Goal: Check status: Check status

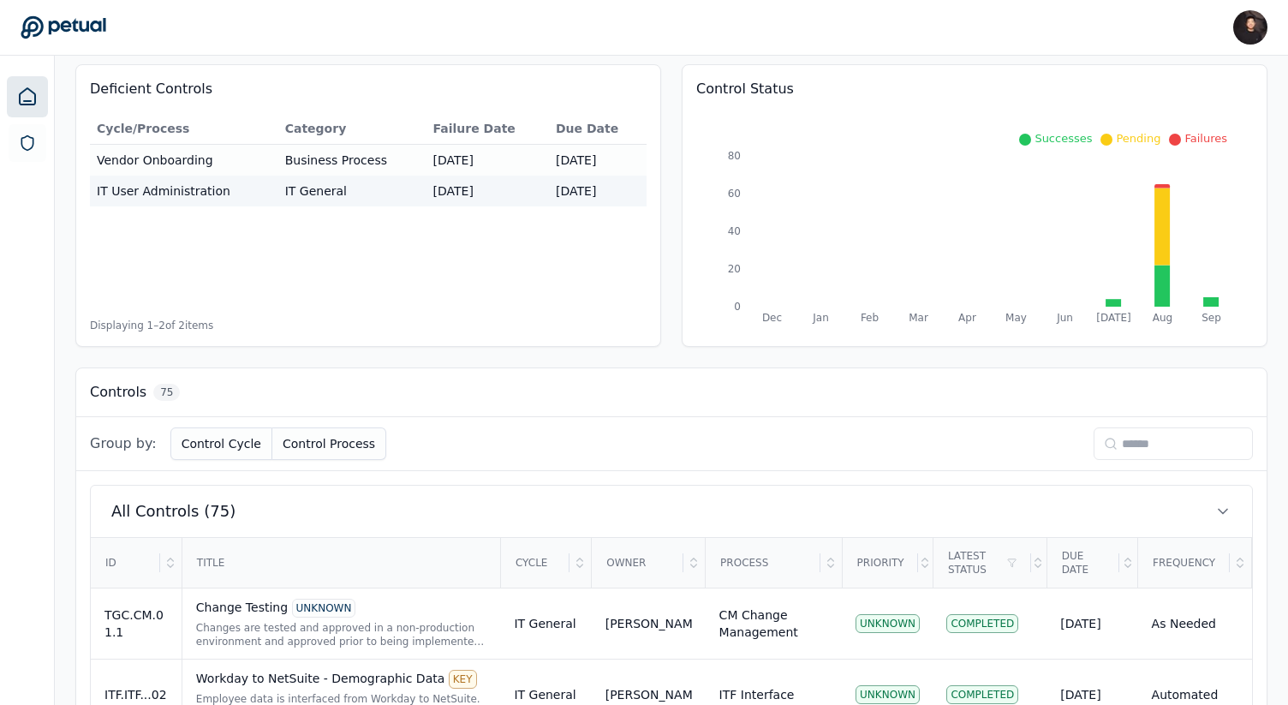
click at [1142, 450] on input at bounding box center [1173, 443] width 159 height 33
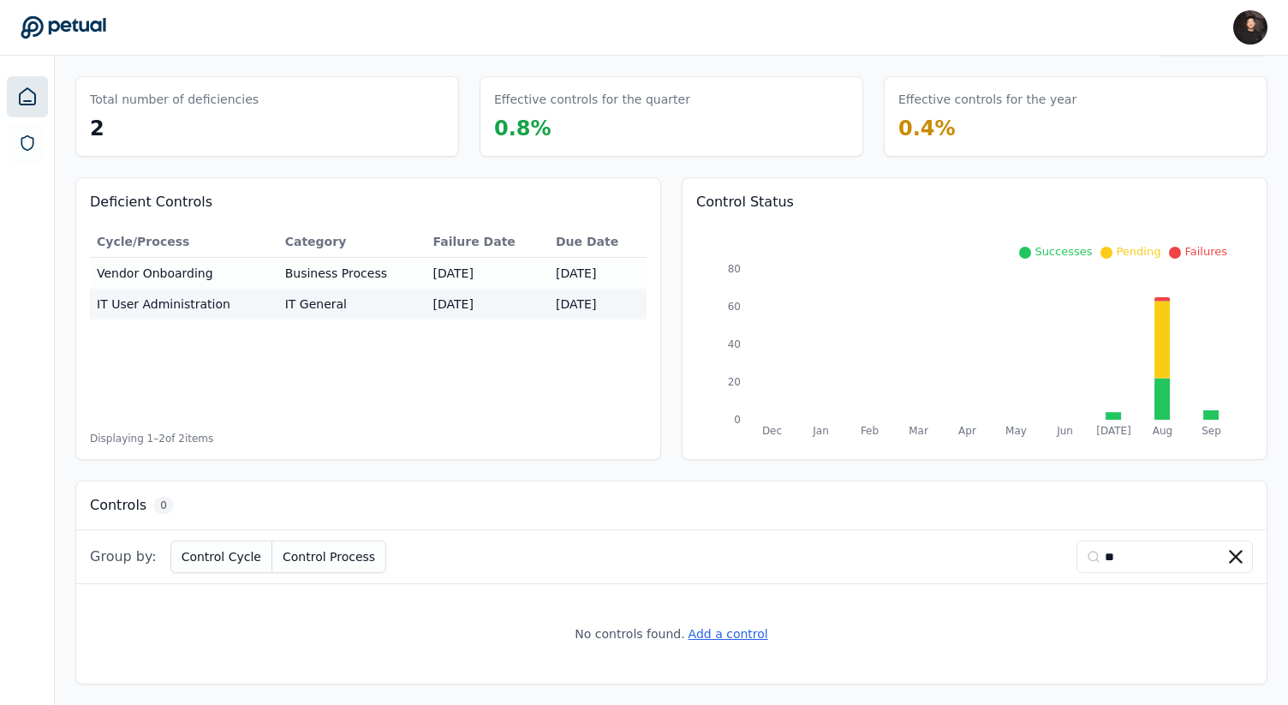
type input "*"
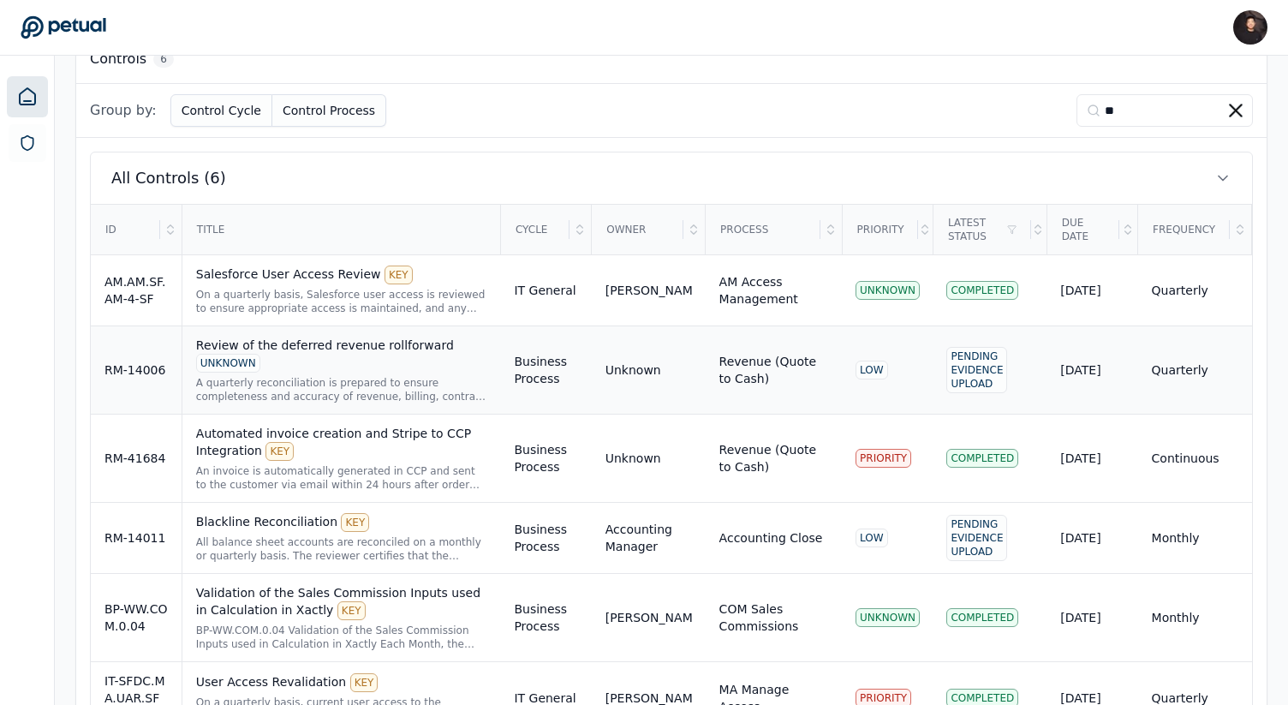
scroll to position [564, 0]
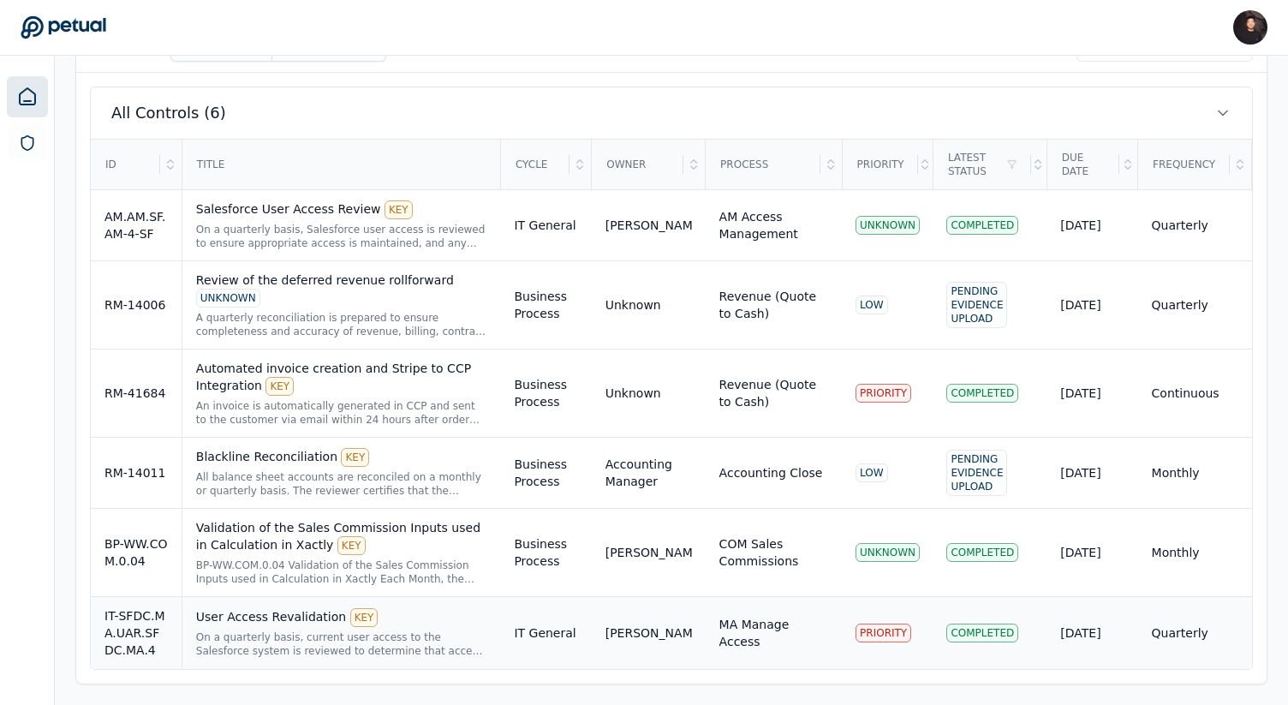
type input "**"
click at [384, 611] on div "User Access Revalidation KEY" at bounding box center [341, 617] width 291 height 19
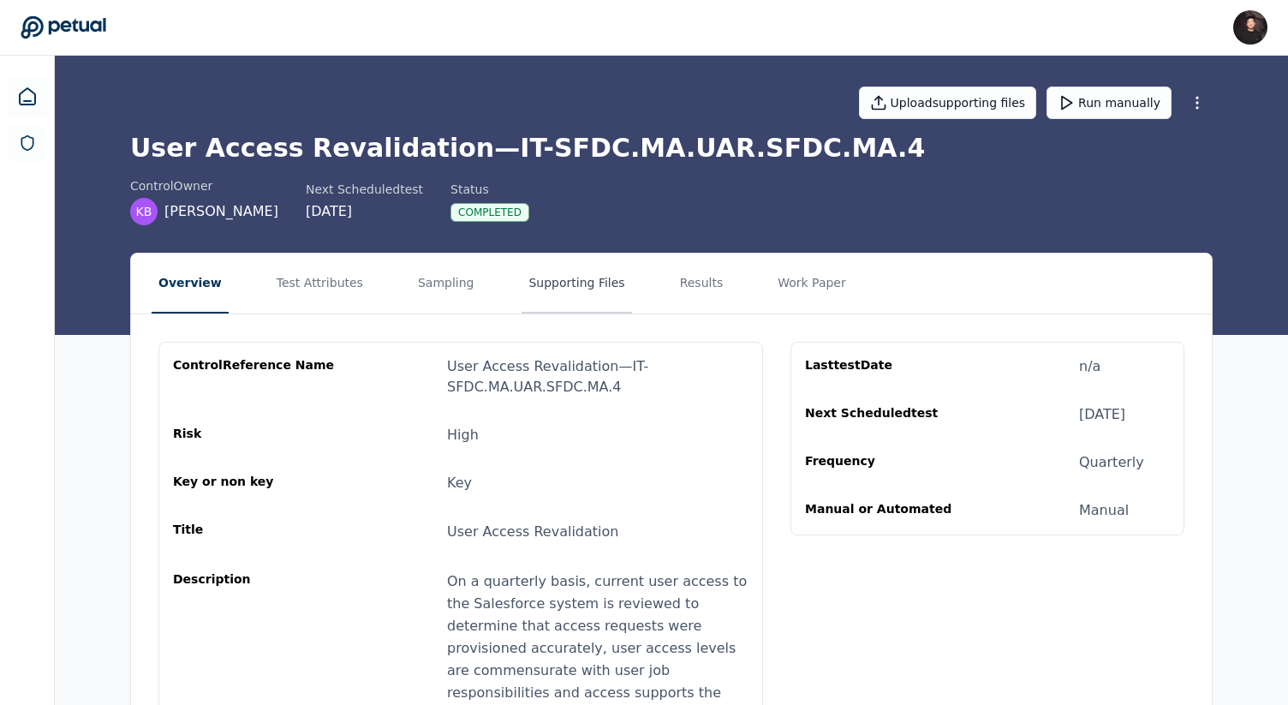
click at [581, 303] on button "Supporting Files" at bounding box center [577, 283] width 110 height 60
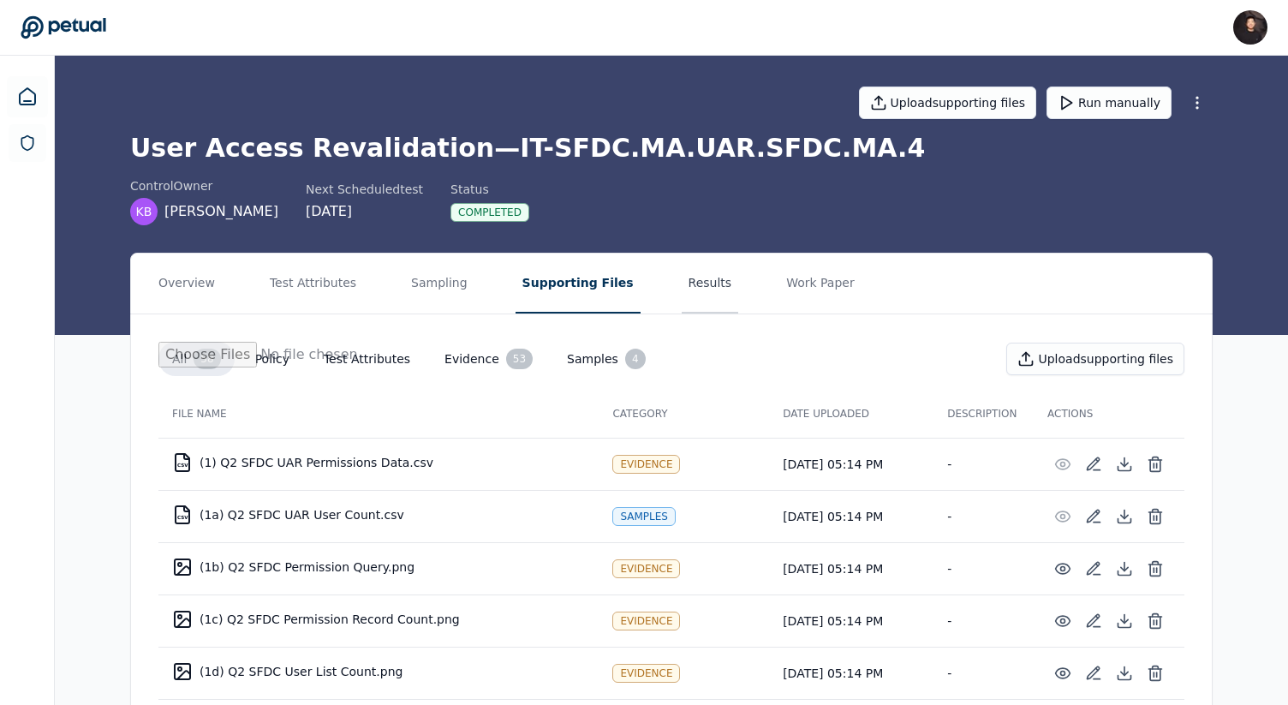
click at [693, 284] on button "Results" at bounding box center [710, 283] width 57 height 60
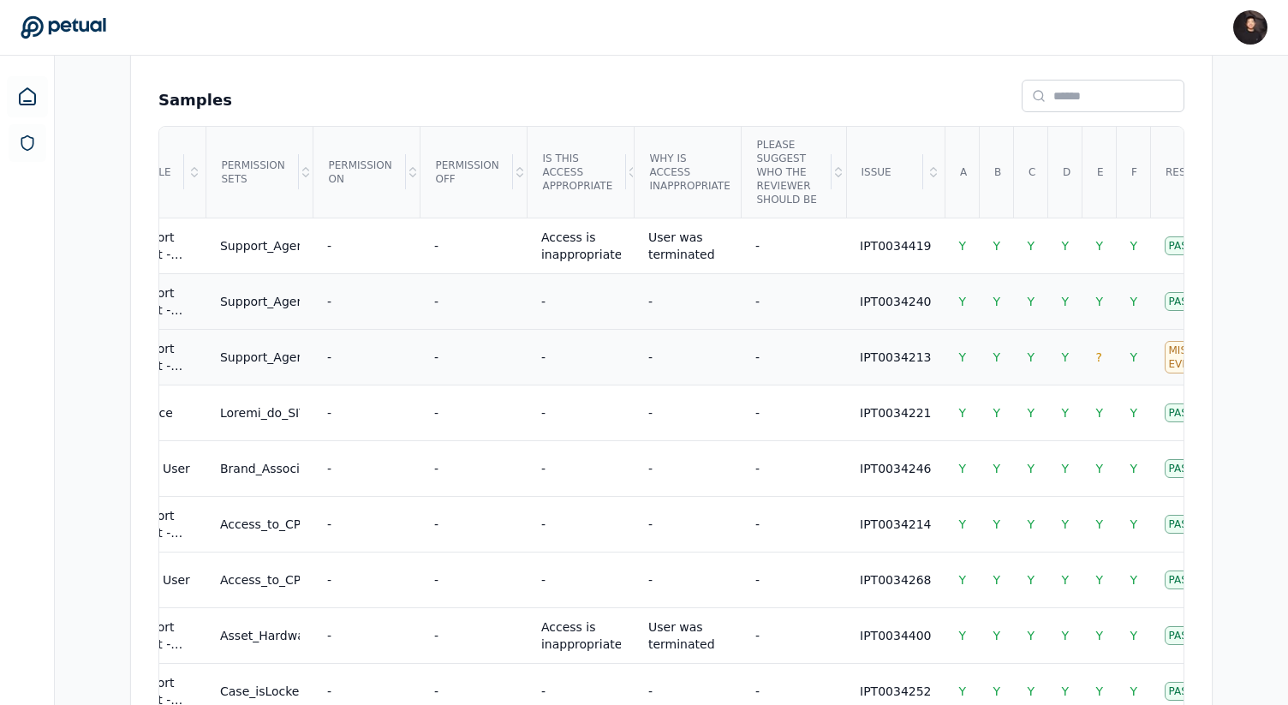
scroll to position [803, 0]
